Goal: Information Seeking & Learning: Learn about a topic

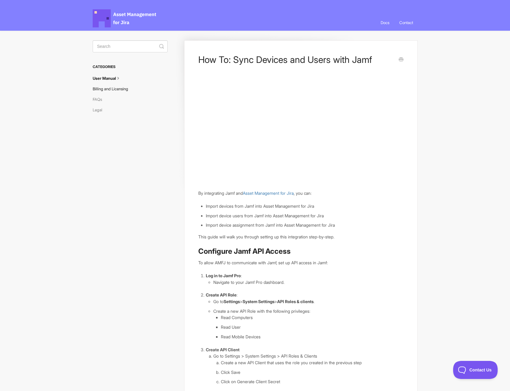
click at [116, 92] on link "Billing and Licensing" at bounding box center [113, 89] width 40 height 10
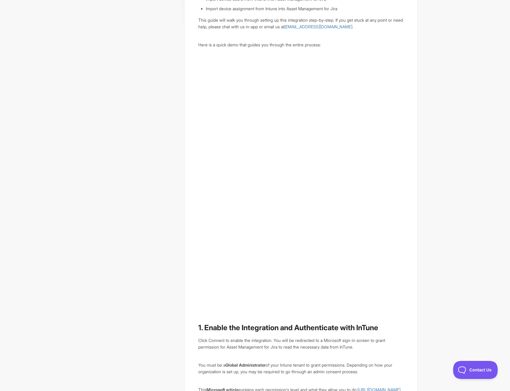
scroll to position [150, 0]
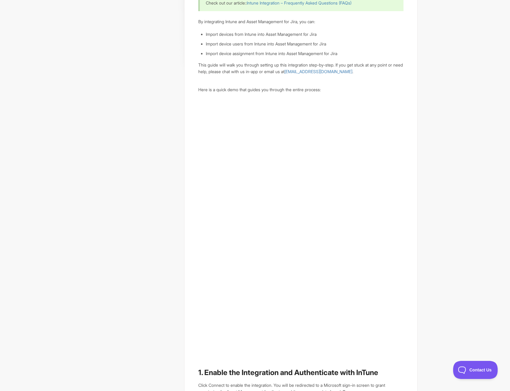
scroll to position [0, 0]
